Goal: Communication & Community: Answer question/provide support

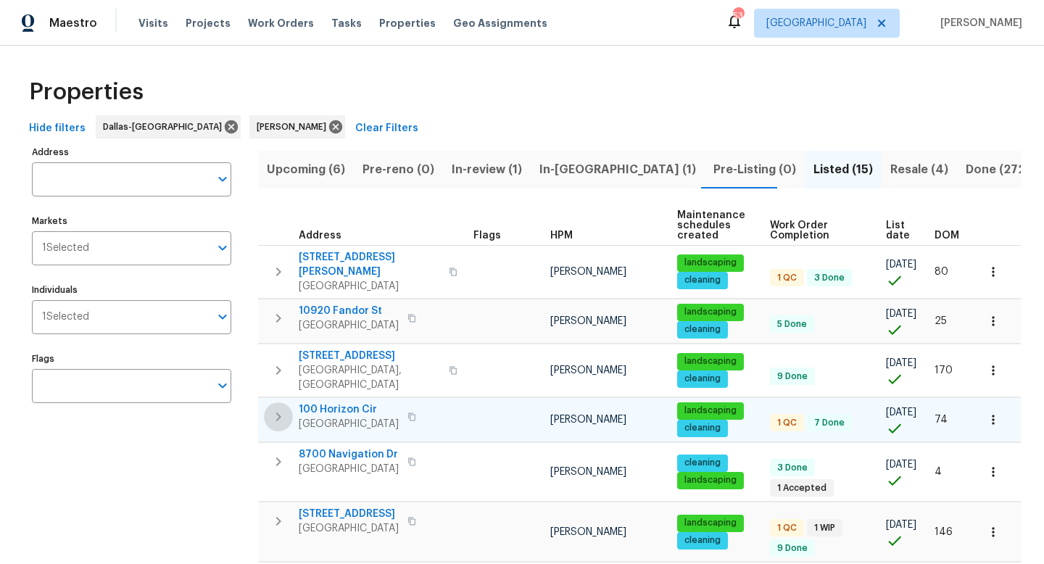
click at [284, 408] on icon "button" at bounding box center [278, 416] width 17 height 17
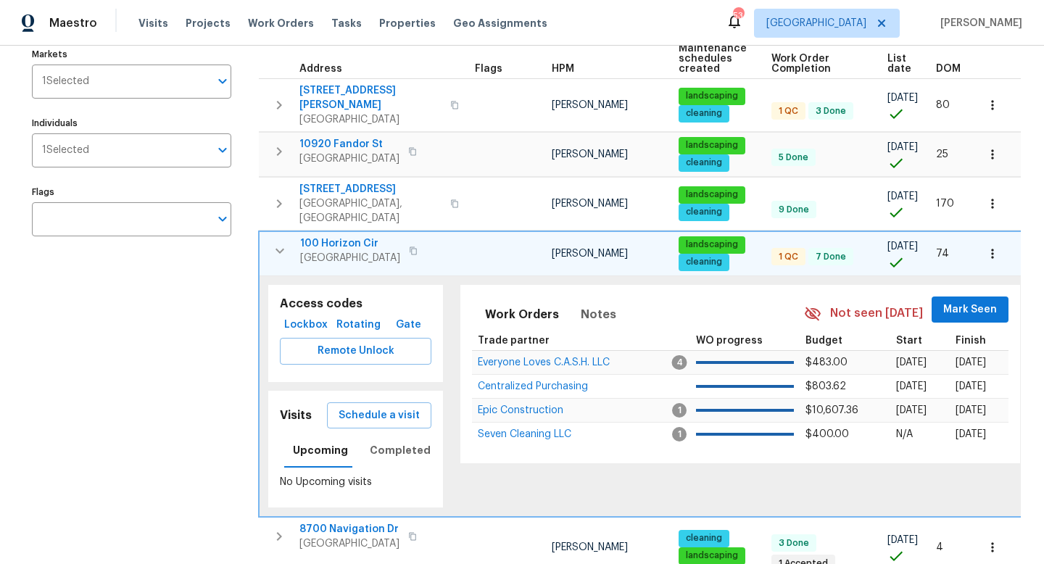
scroll to position [183, 0]
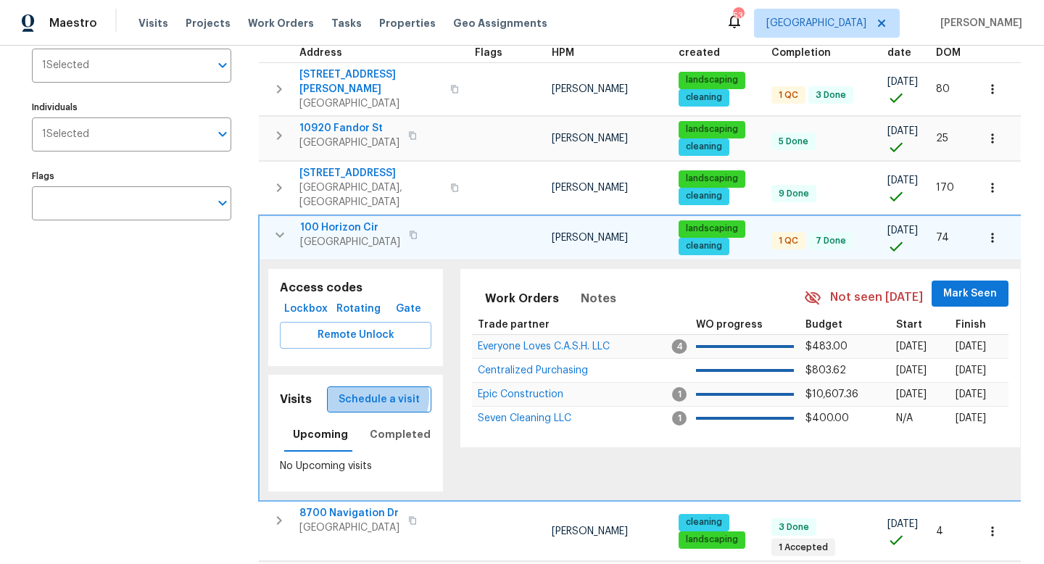
click at [375, 391] on span "Schedule a visit" at bounding box center [379, 400] width 81 height 18
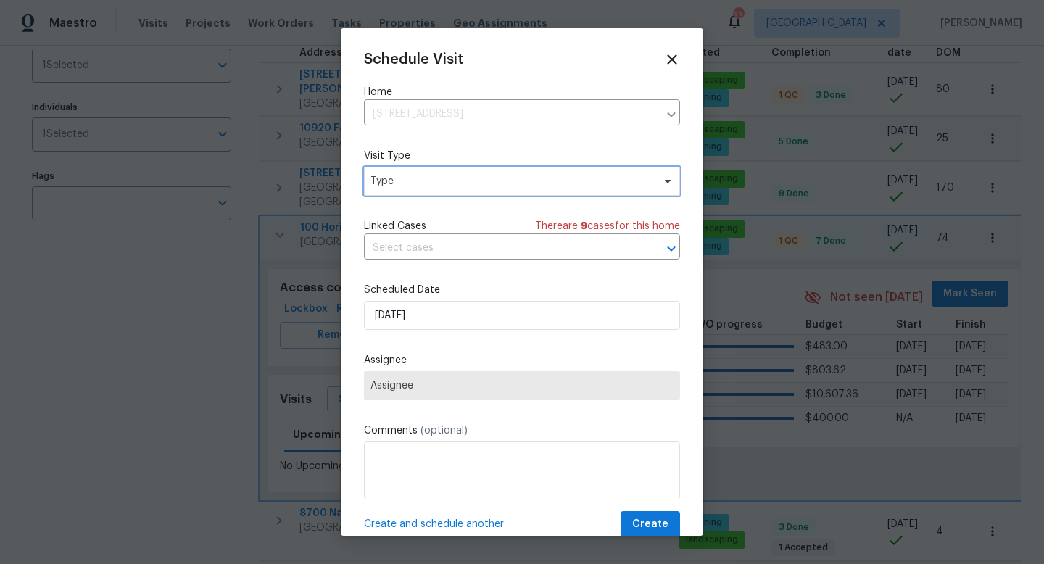
click at [400, 192] on span "Type" at bounding box center [522, 181] width 316 height 29
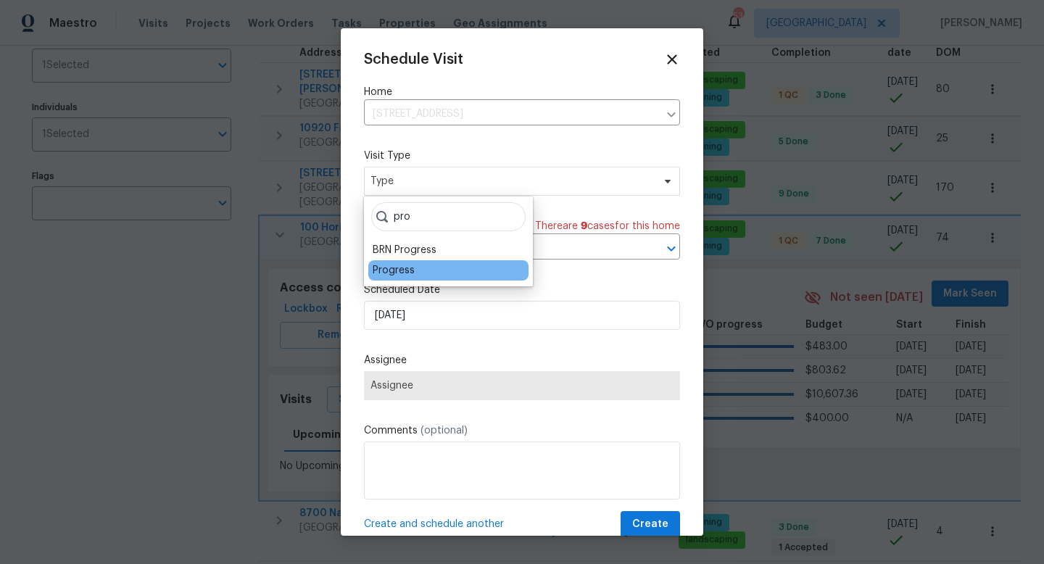
type input "pro"
click at [394, 268] on div "Progress" at bounding box center [394, 270] width 42 height 15
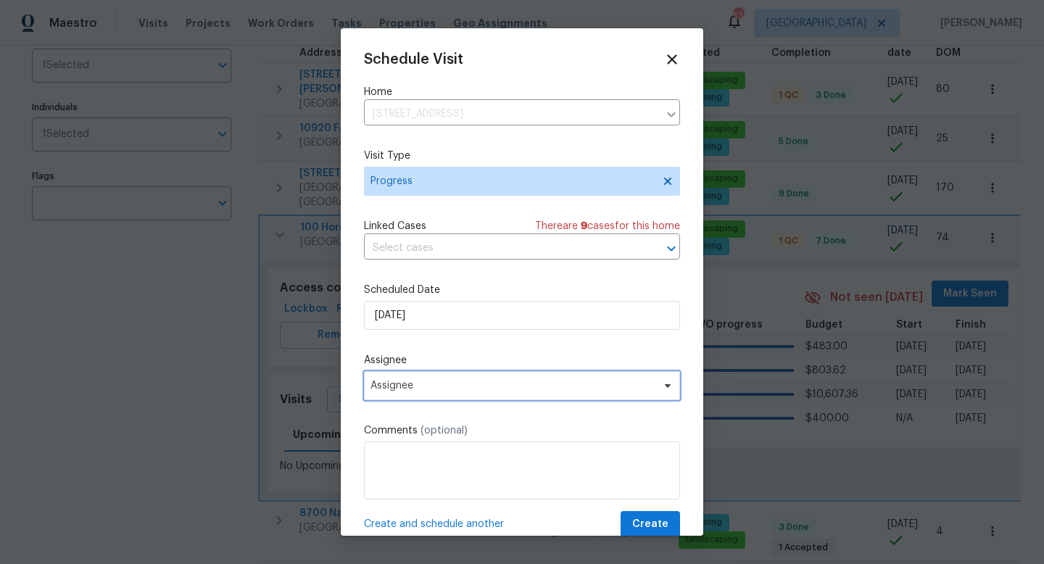
click at [397, 379] on span "Assignee" at bounding box center [522, 385] width 316 height 29
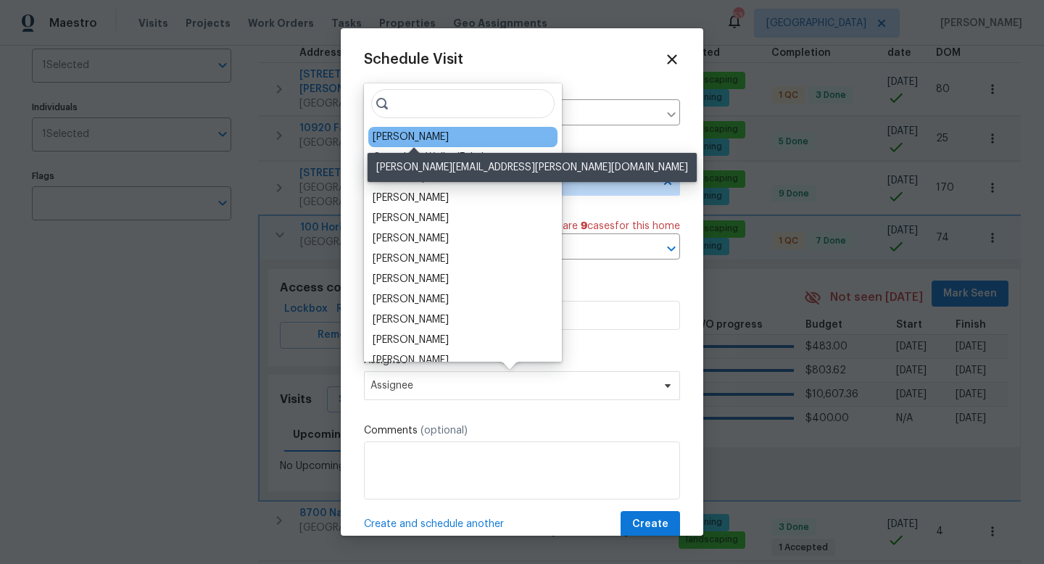
click at [415, 139] on div "[PERSON_NAME]" at bounding box center [411, 137] width 76 height 15
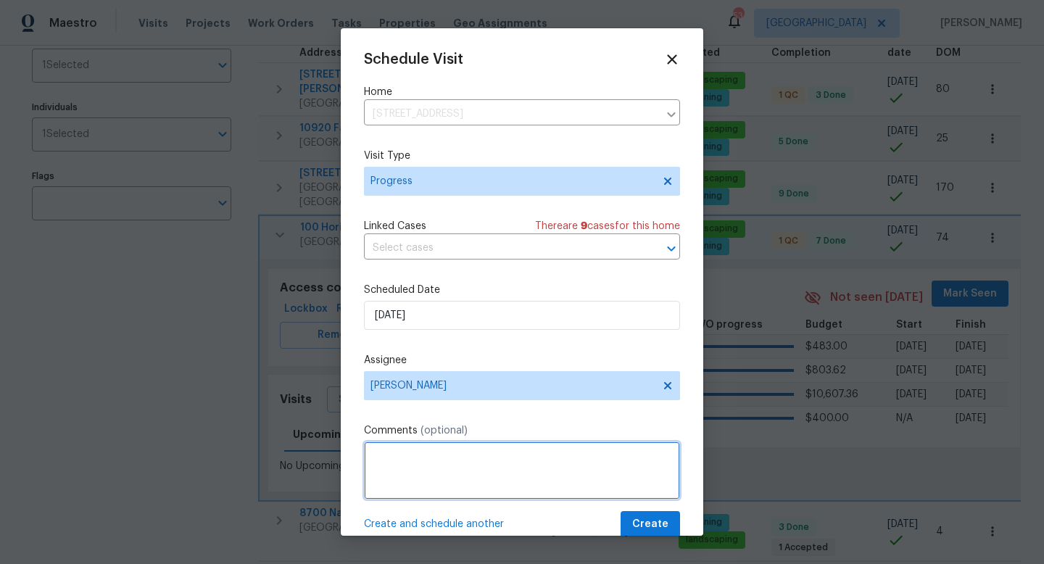
click at [391, 466] on textarea at bounding box center [522, 471] width 316 height 58
type textarea "New photos"
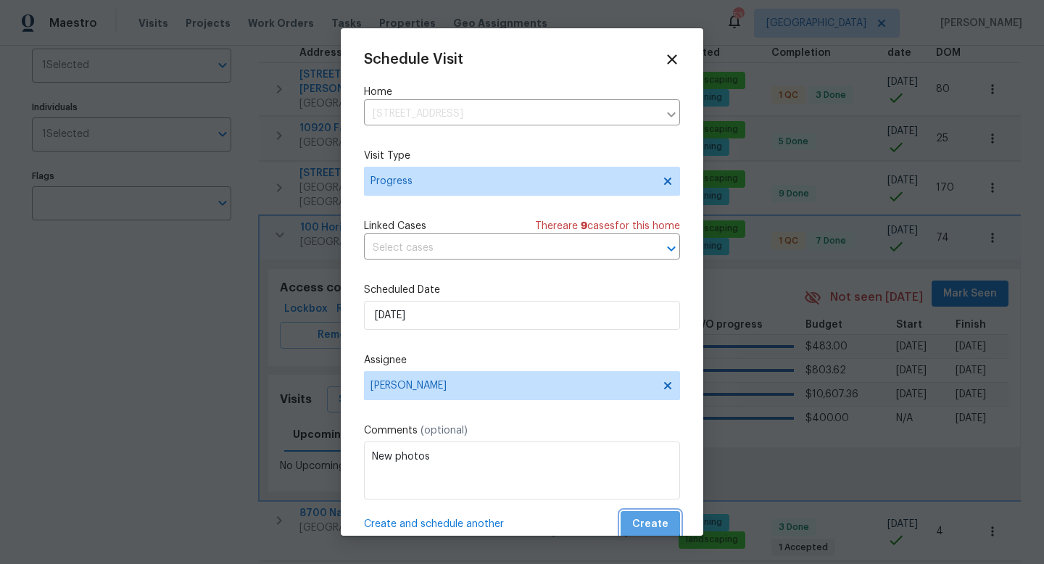
click at [647, 516] on span "Create" at bounding box center [650, 525] width 36 height 18
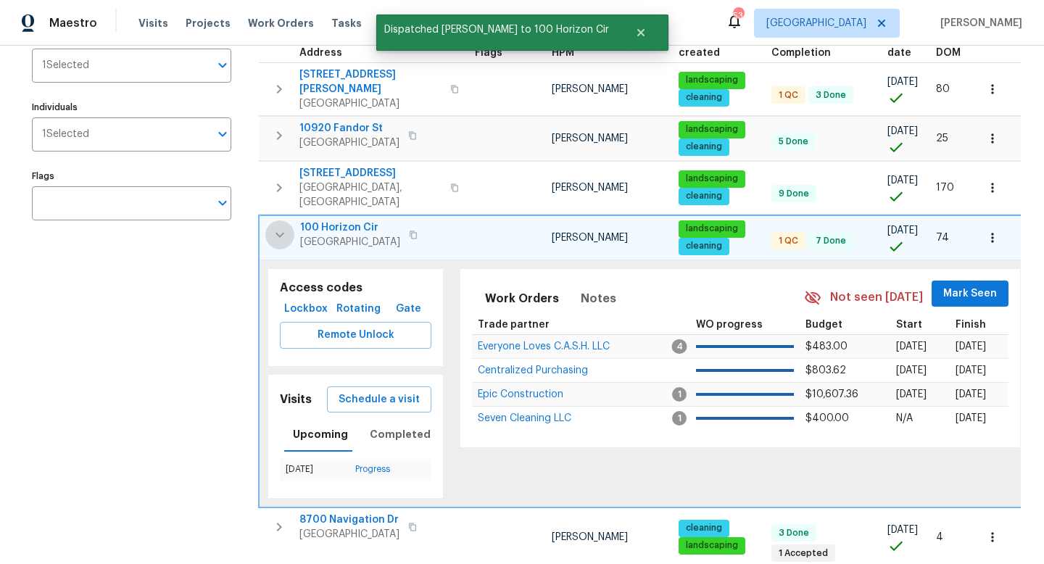
click at [284, 226] on icon "button" at bounding box center [279, 234] width 17 height 17
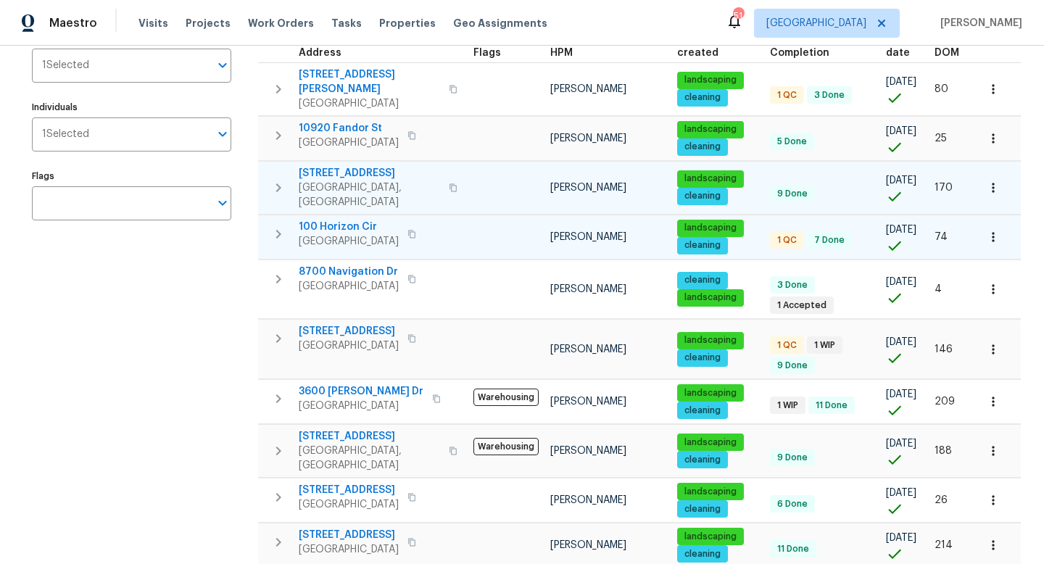
scroll to position [0, 0]
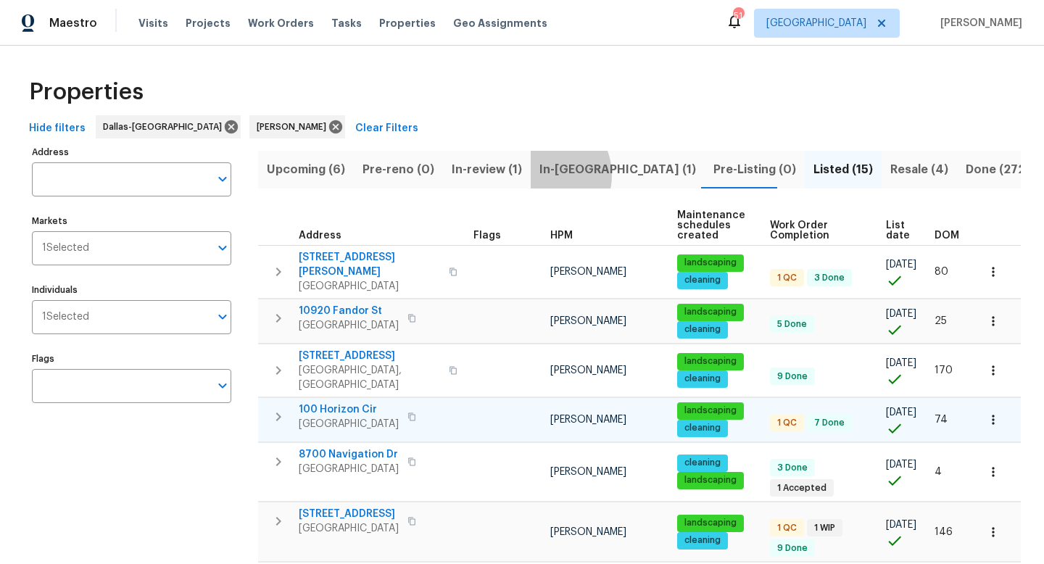
click at [540, 175] on span "In-reno (1)" at bounding box center [618, 170] width 157 height 20
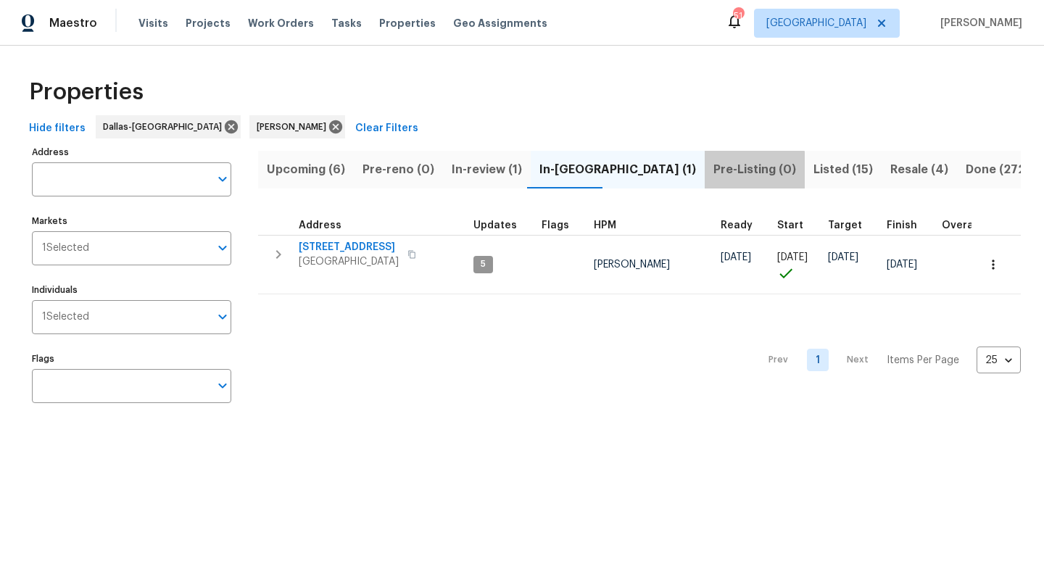
click at [714, 173] on span "Pre-Listing (0)" at bounding box center [755, 170] width 83 height 20
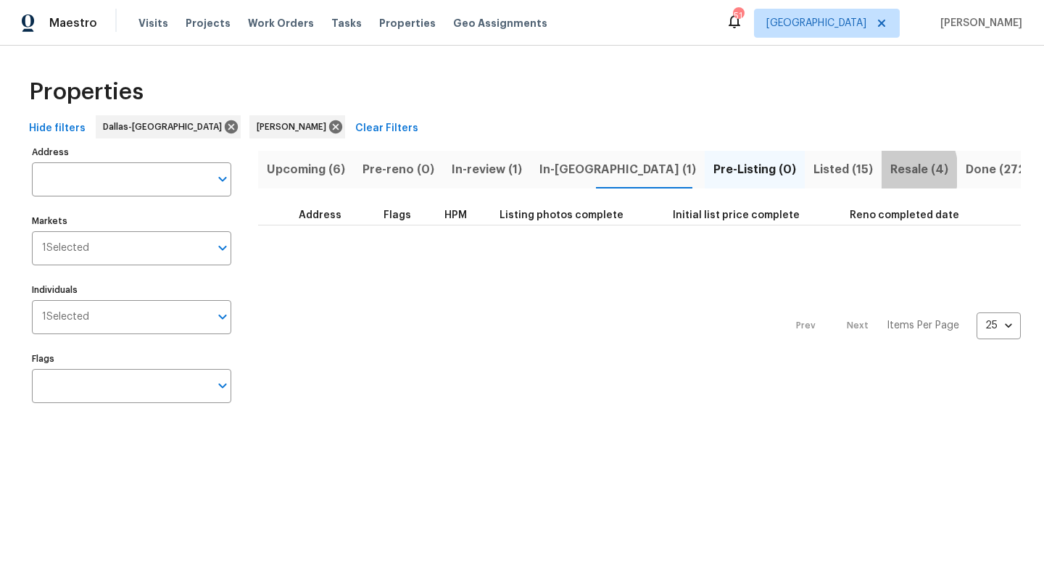
click at [882, 172] on button "Resale (4)" at bounding box center [919, 170] width 75 height 38
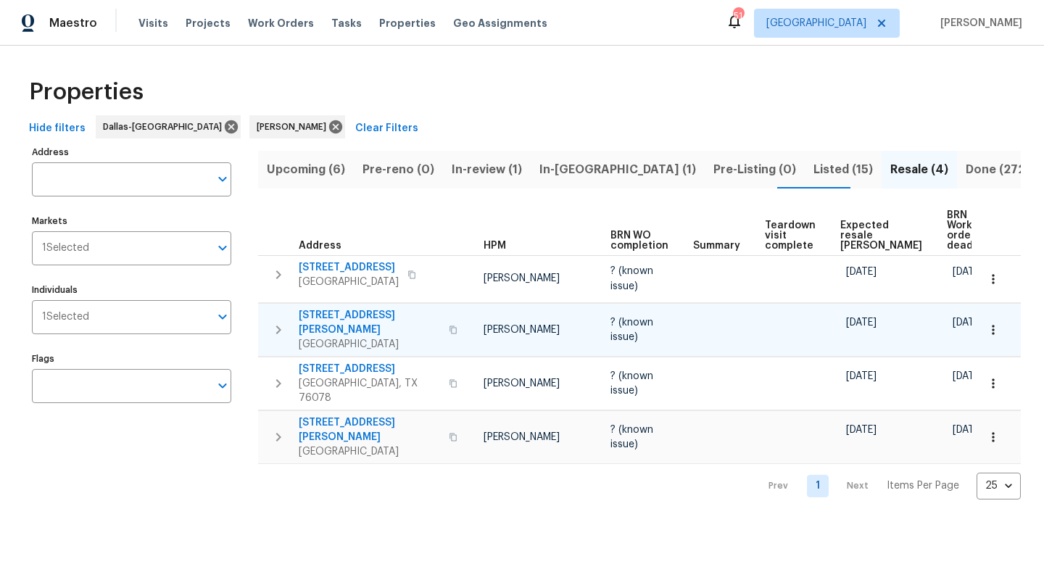
scroll to position [0, 41]
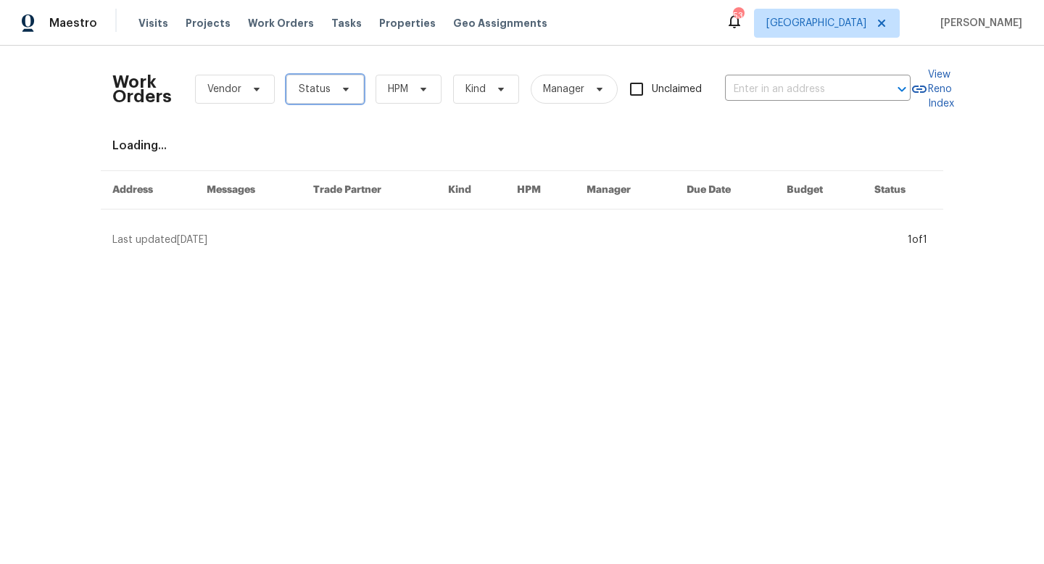
click at [326, 87] on span "Status" at bounding box center [315, 89] width 32 height 15
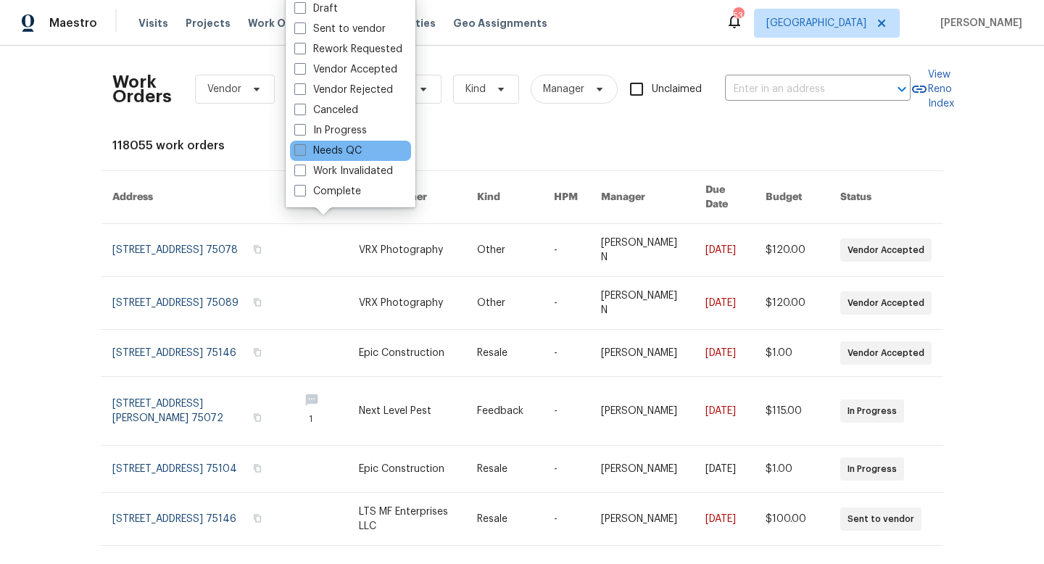
click at [332, 155] on label "Needs QC" at bounding box center [327, 151] width 67 height 15
click at [304, 153] on input "Needs QC" at bounding box center [298, 148] width 9 height 9
checkbox input "true"
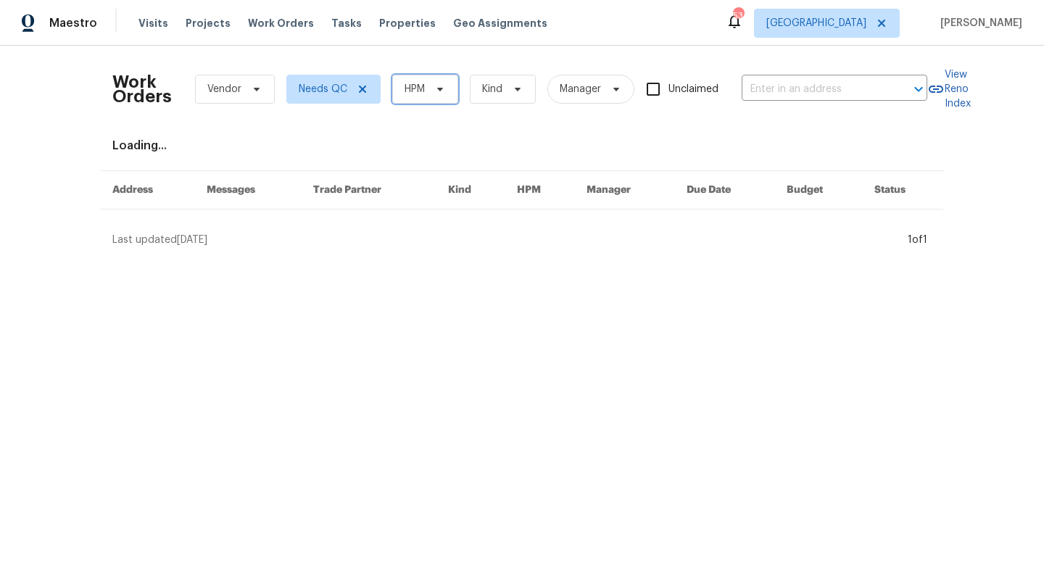
click at [416, 97] on span "HPM" at bounding box center [425, 89] width 66 height 29
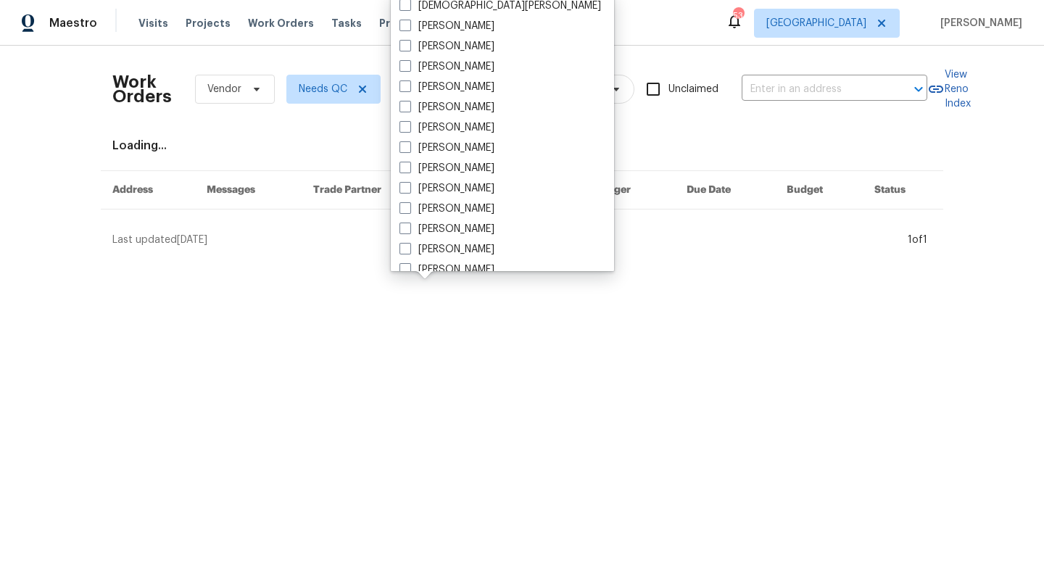
scroll to position [809, 0]
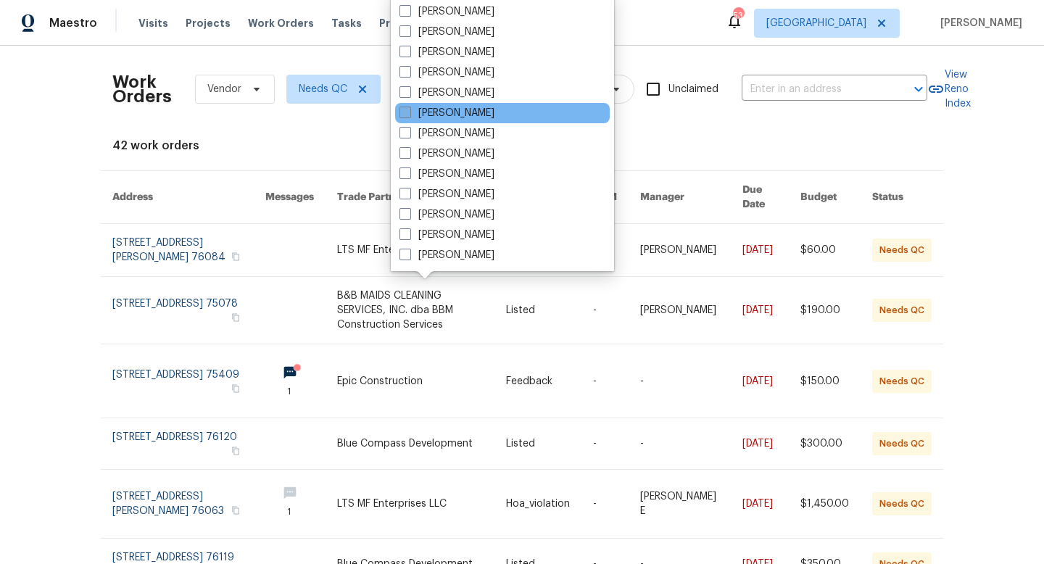
click at [429, 114] on label "[PERSON_NAME]" at bounding box center [447, 113] width 95 height 15
click at [409, 114] on input "[PERSON_NAME]" at bounding box center [404, 110] width 9 height 9
checkbox input "true"
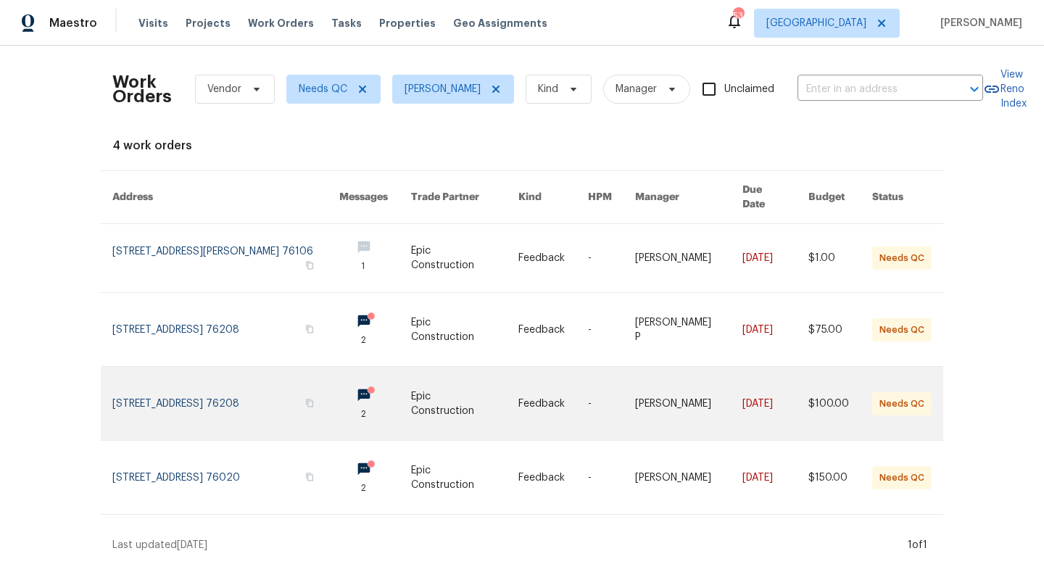
click at [168, 388] on link at bounding box center [225, 403] width 227 height 73
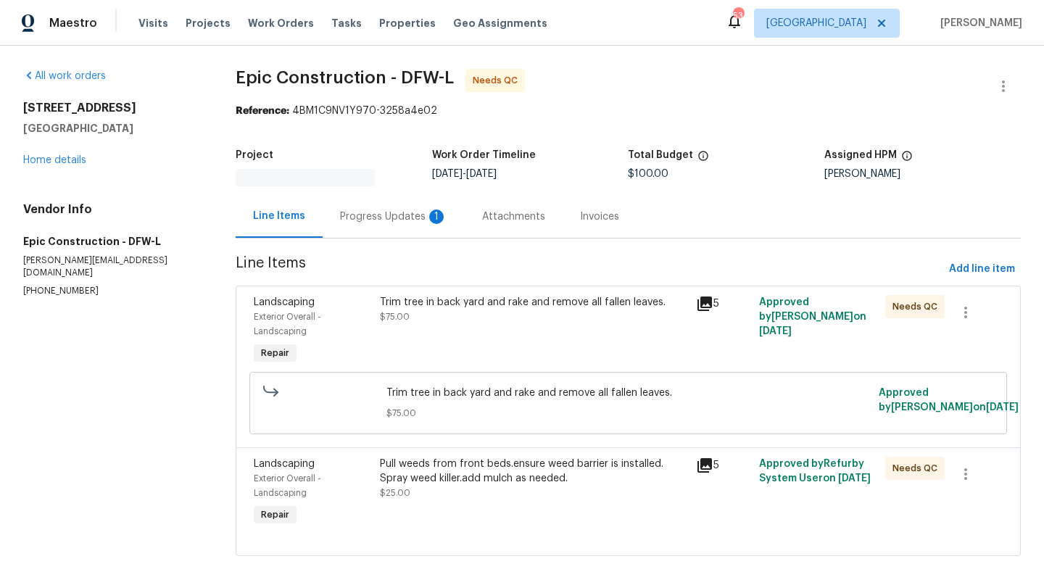
click at [377, 218] on div "Progress Updates 1" at bounding box center [393, 217] width 107 height 15
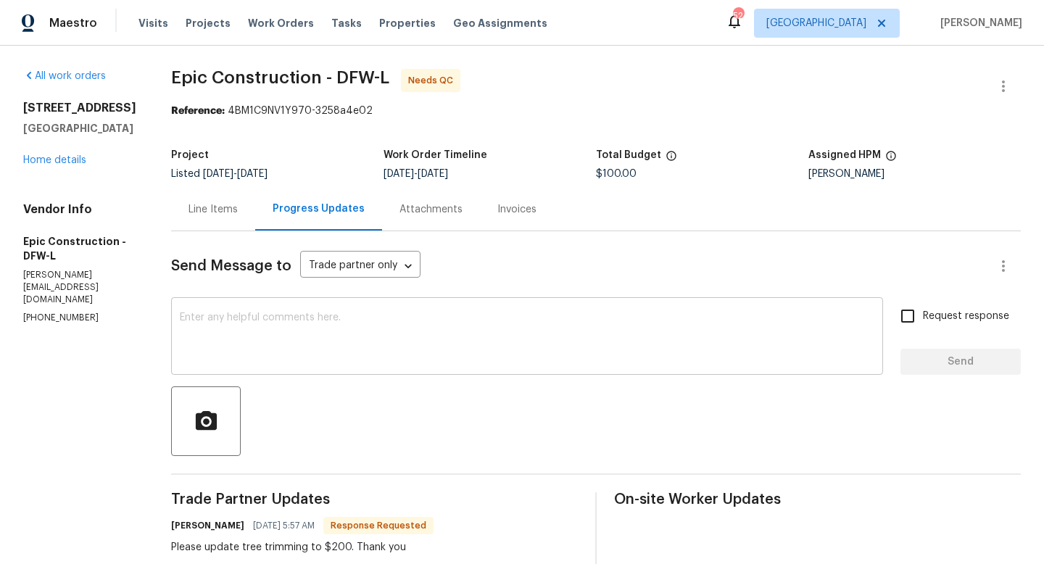
click at [321, 336] on textarea at bounding box center [527, 338] width 695 height 51
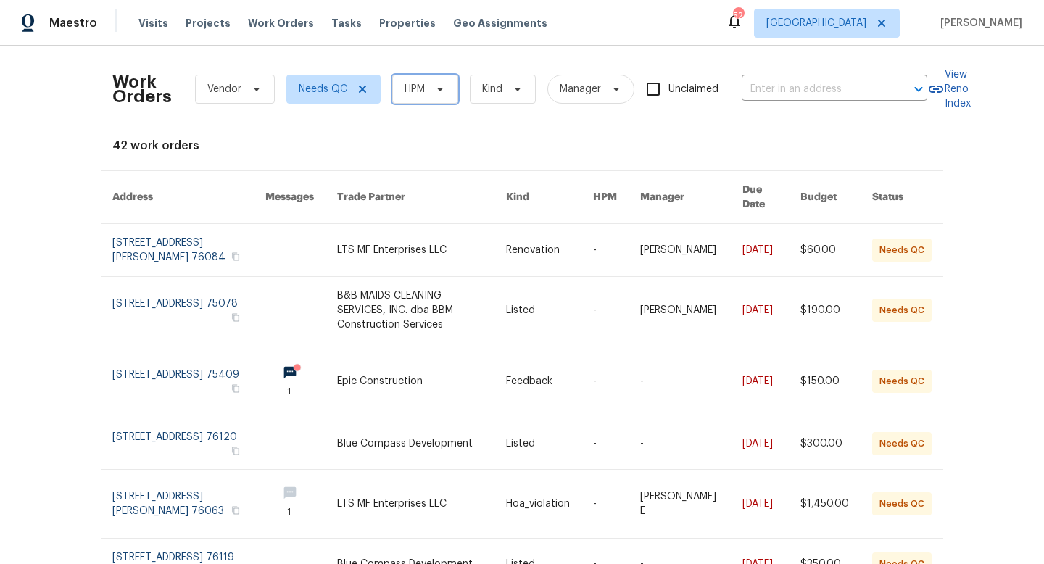
click at [455, 91] on span "HPM" at bounding box center [425, 89] width 66 height 29
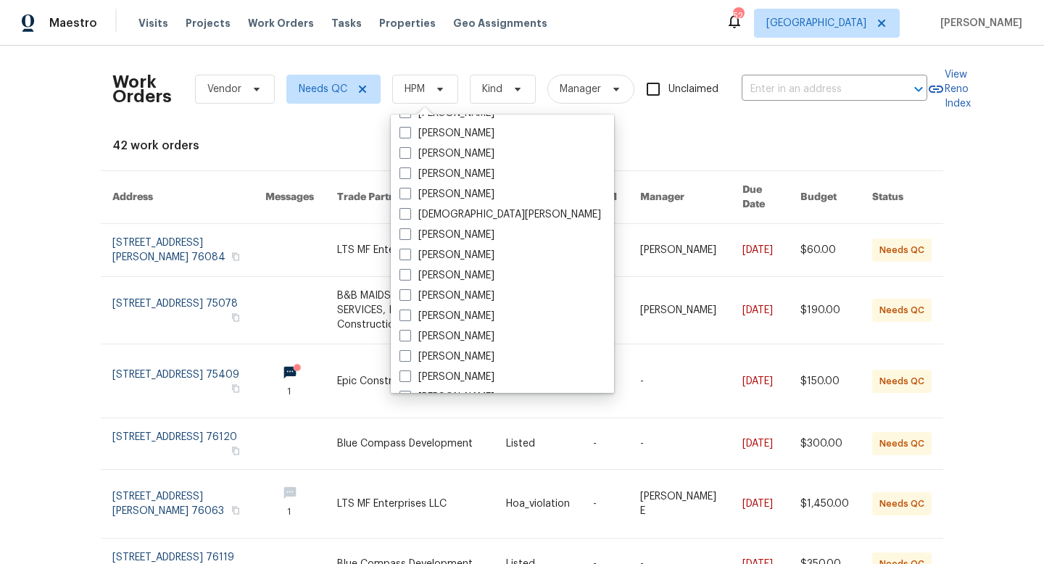
scroll to position [809, 0]
click at [426, 241] on label "[PERSON_NAME]" at bounding box center [447, 235] width 95 height 15
click at [409, 237] on input "[PERSON_NAME]" at bounding box center [404, 232] width 9 height 9
checkbox input "true"
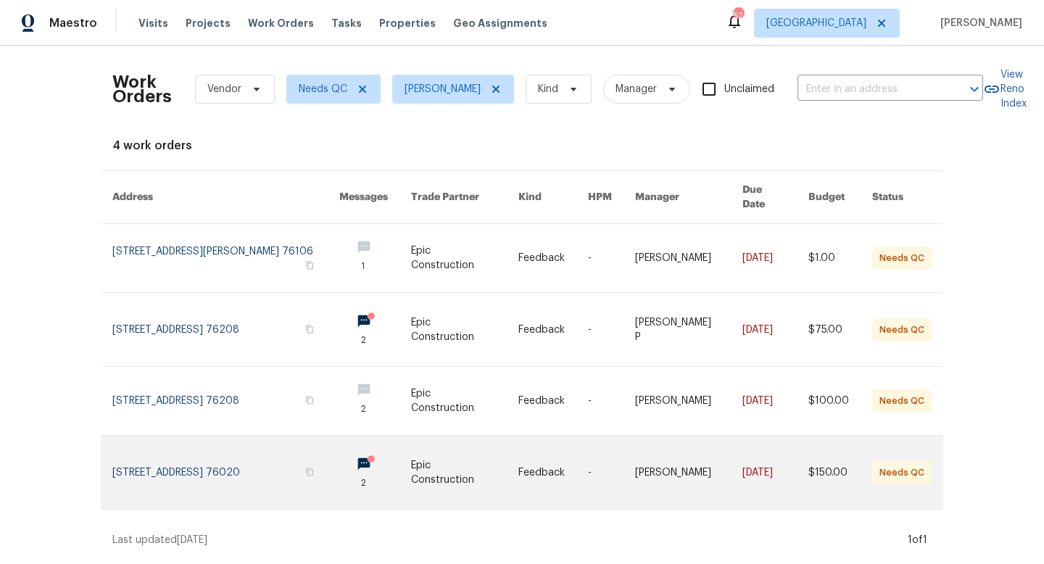
click at [194, 453] on link at bounding box center [225, 472] width 227 height 73
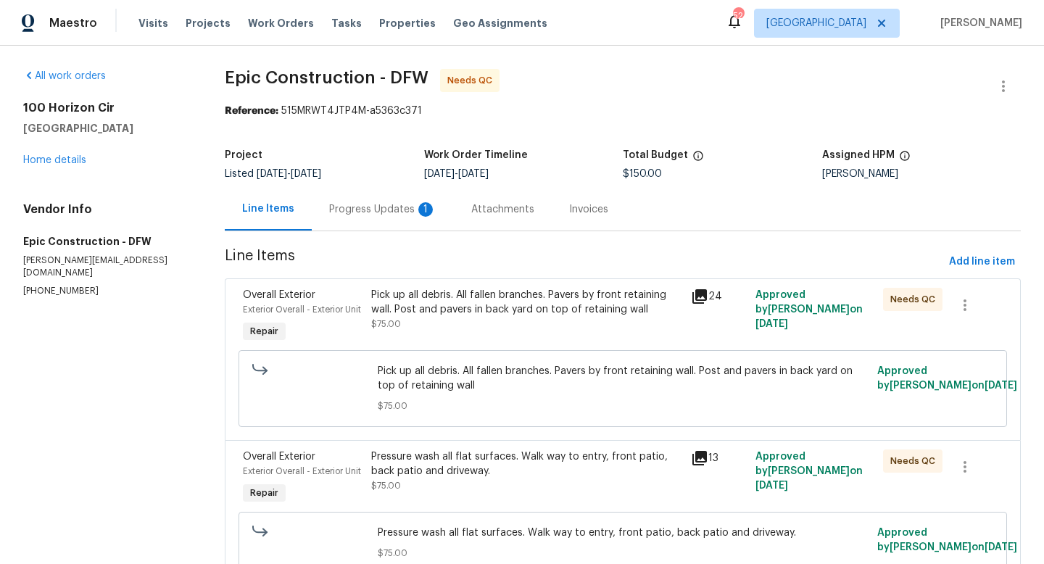
click at [372, 220] on div "Progress Updates 1" at bounding box center [383, 209] width 142 height 43
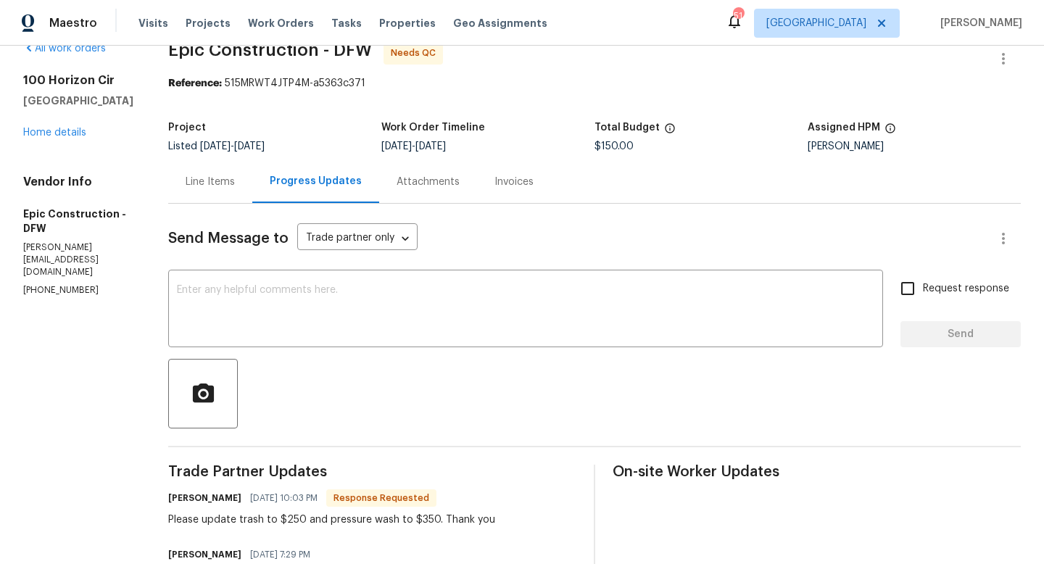
scroll to position [8, 0]
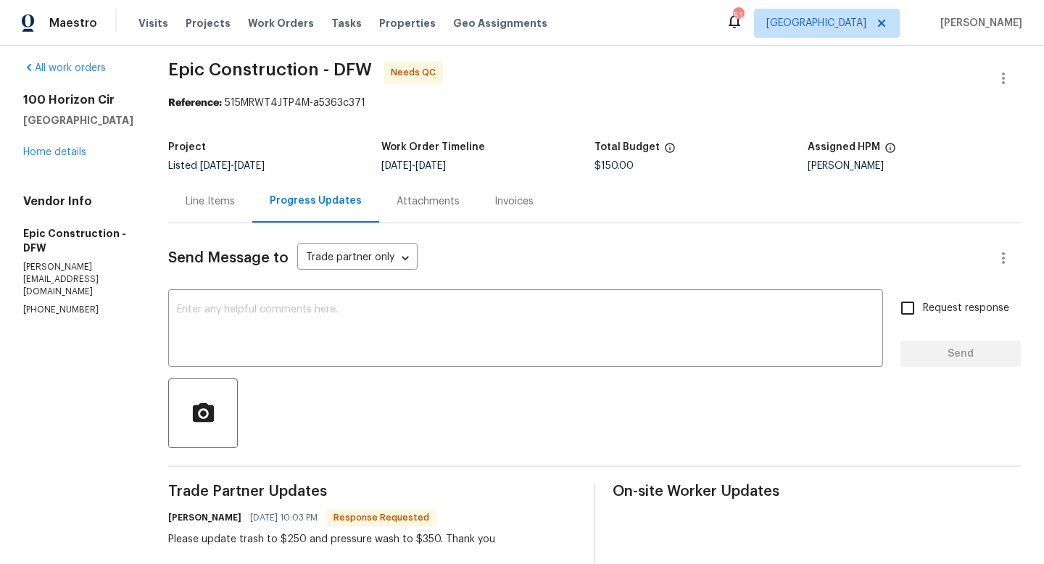
click at [207, 206] on div "Line Items" at bounding box center [210, 201] width 49 height 15
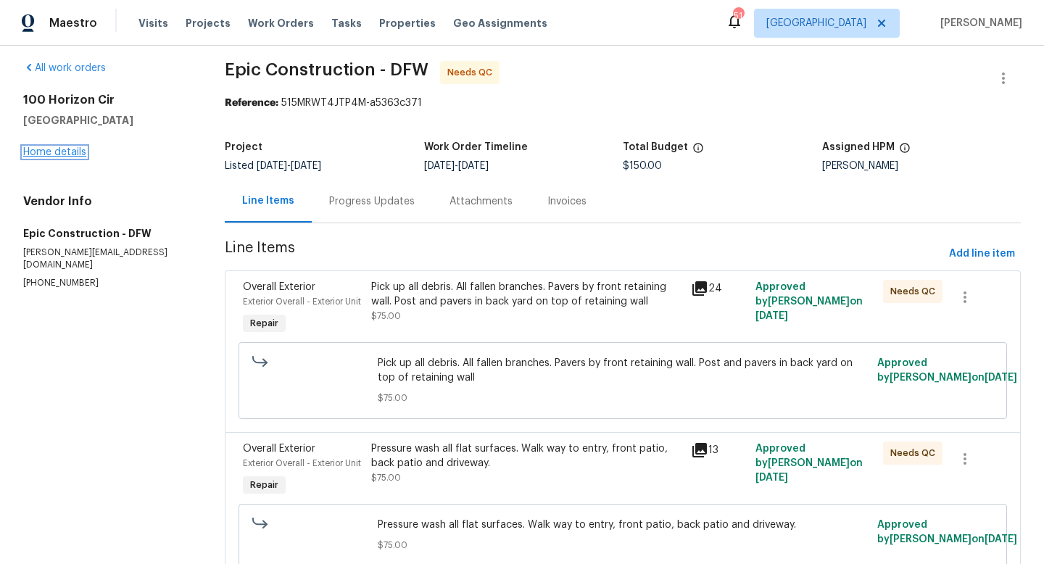
click at [54, 154] on link "Home details" at bounding box center [54, 152] width 63 height 10
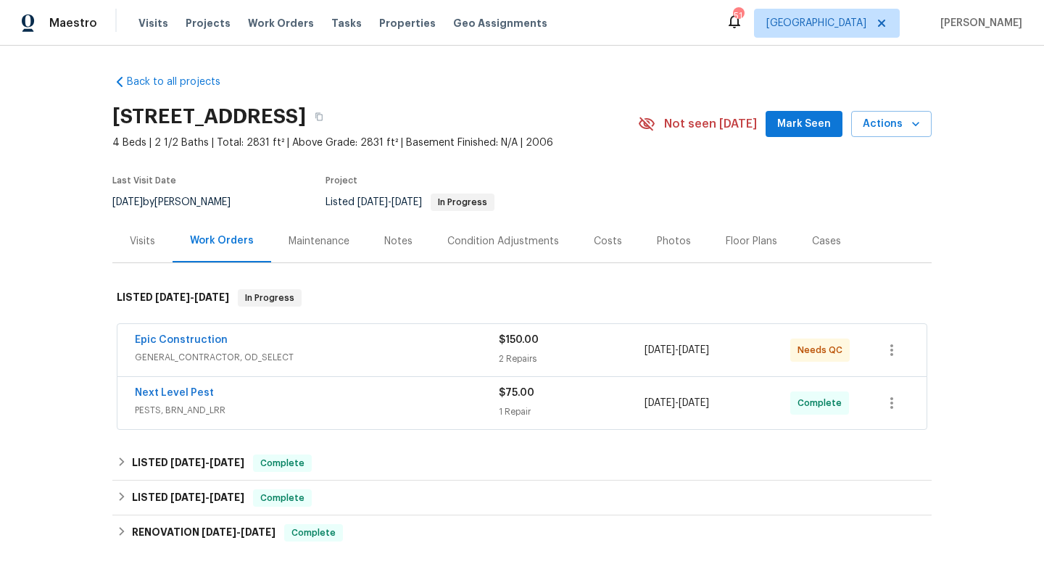
click at [411, 239] on div "Notes" at bounding box center [398, 241] width 63 height 43
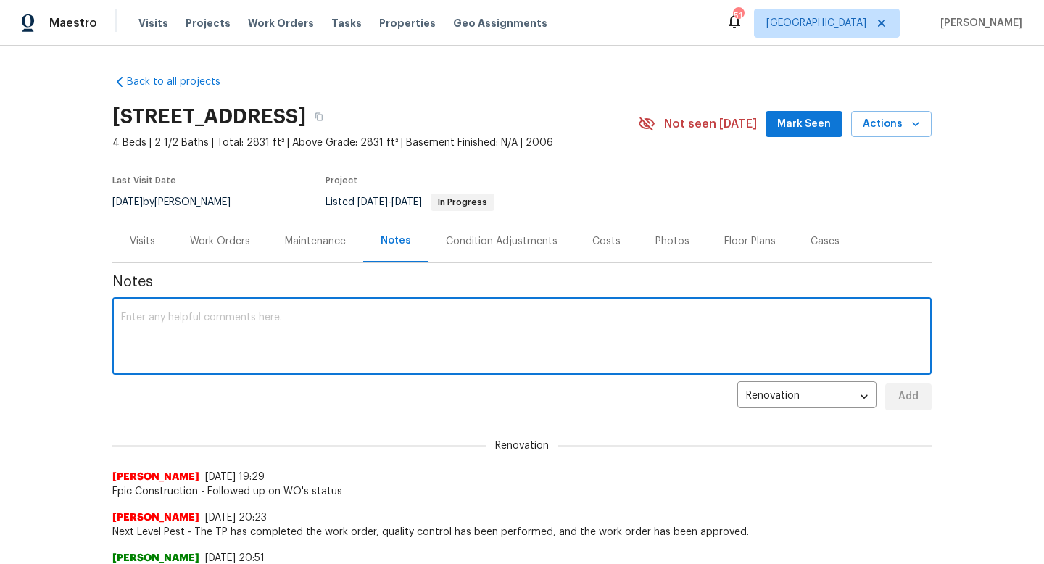
click at [322, 358] on textarea at bounding box center [522, 338] width 802 height 51
type textarea "Will be by home [DATE] to get new photos."
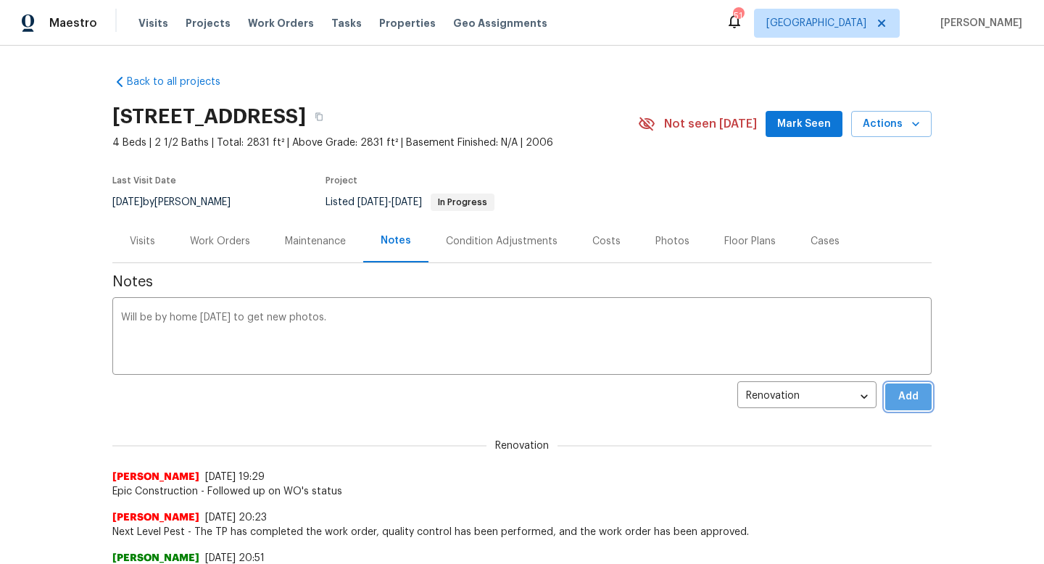
click at [900, 395] on span "Add" at bounding box center [908, 397] width 23 height 18
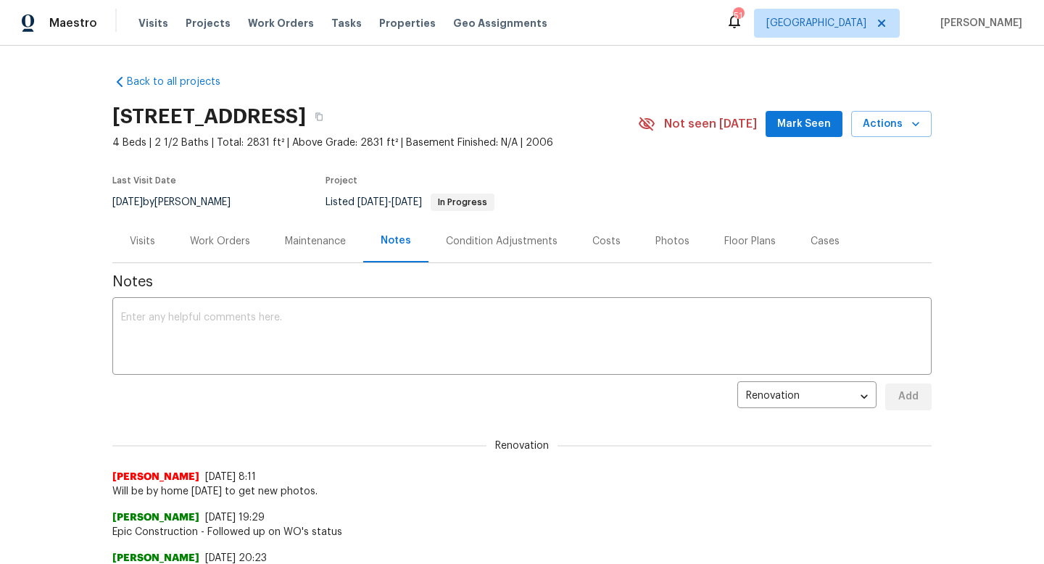
click at [824, 123] on span "Mark Seen" at bounding box center [804, 124] width 54 height 18
